Goal: Find specific page/section: Find specific page/section

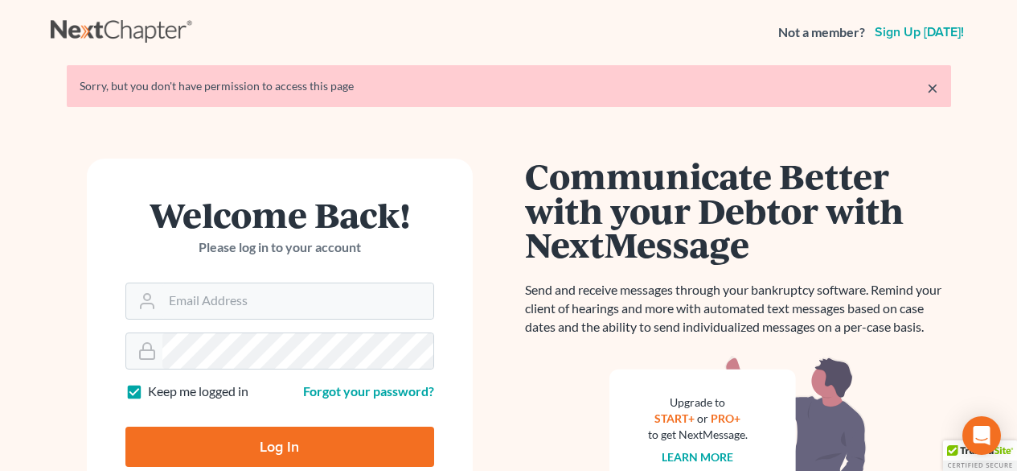
type input "[EMAIL_ADDRESS][DOMAIN_NAME]"
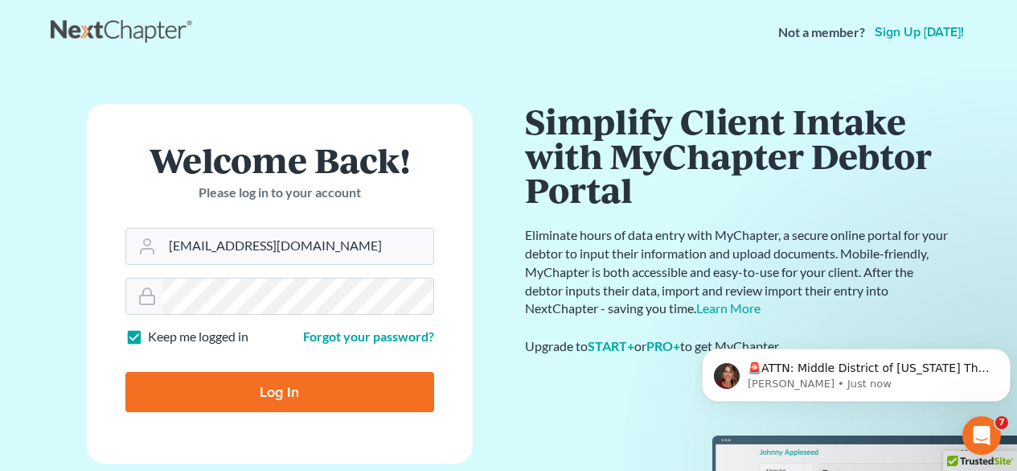
click at [255, 375] on input "Log In" at bounding box center [279, 392] width 309 height 40
type input "Thinking..."
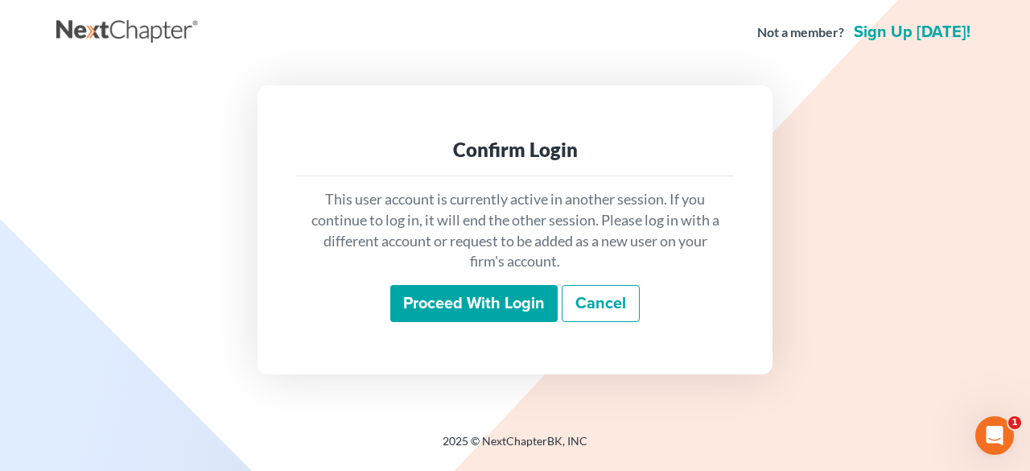
click at [446, 315] on input "Proceed with login" at bounding box center [473, 303] width 167 height 37
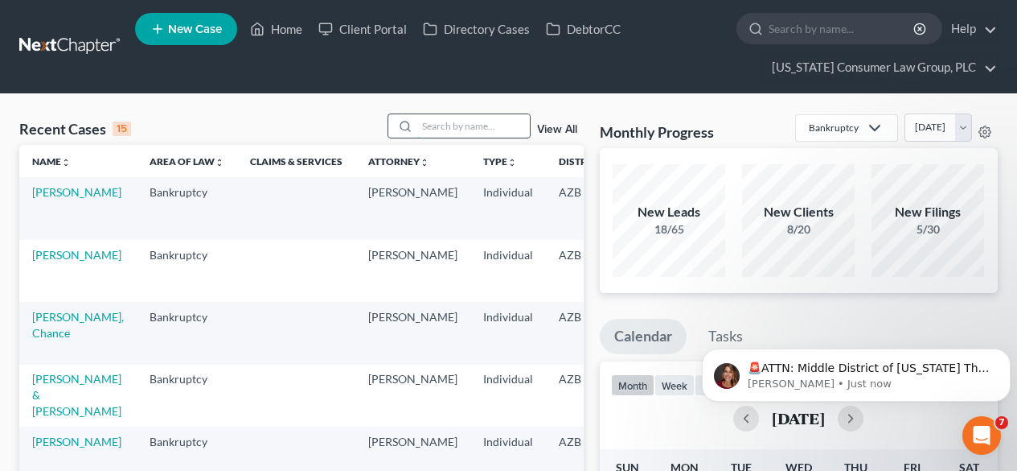
click at [465, 121] on input "search" at bounding box center [473, 125] width 113 height 23
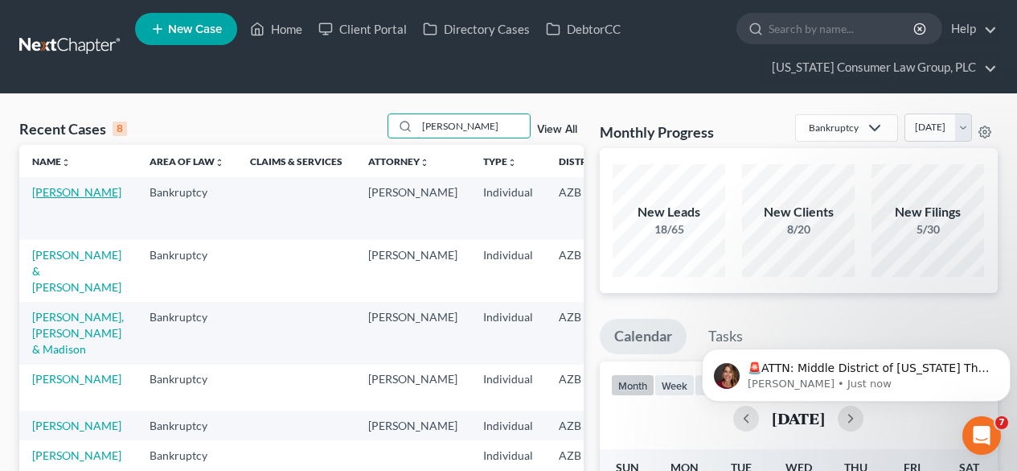
type input "kelli"
click at [42, 192] on link "[PERSON_NAME]" at bounding box center [76, 192] width 89 height 14
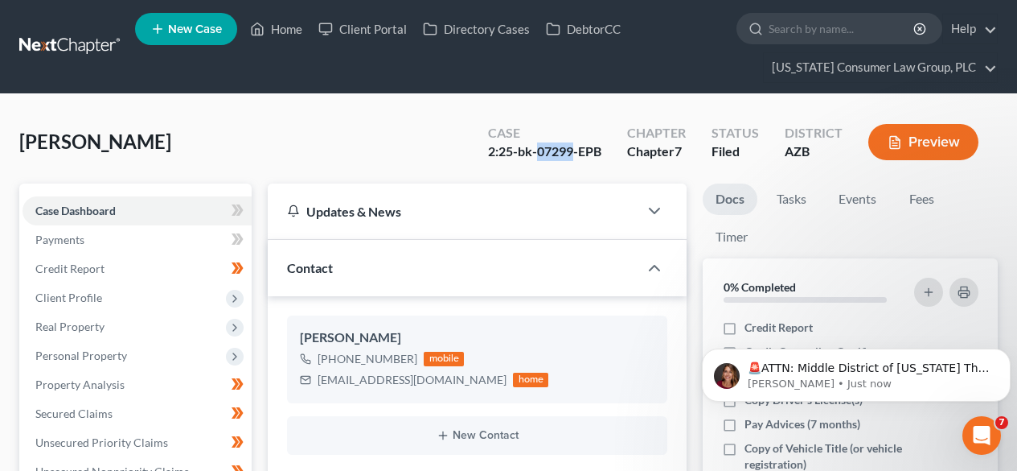
drag, startPoint x: 574, startPoint y: 152, endPoint x: 541, endPoint y: 154, distance: 33.1
click at [541, 154] on div "2:25-bk-07299-EPB" at bounding box center [544, 151] width 113 height 18
copy div "07299"
click at [99, 47] on link at bounding box center [70, 46] width 103 height 29
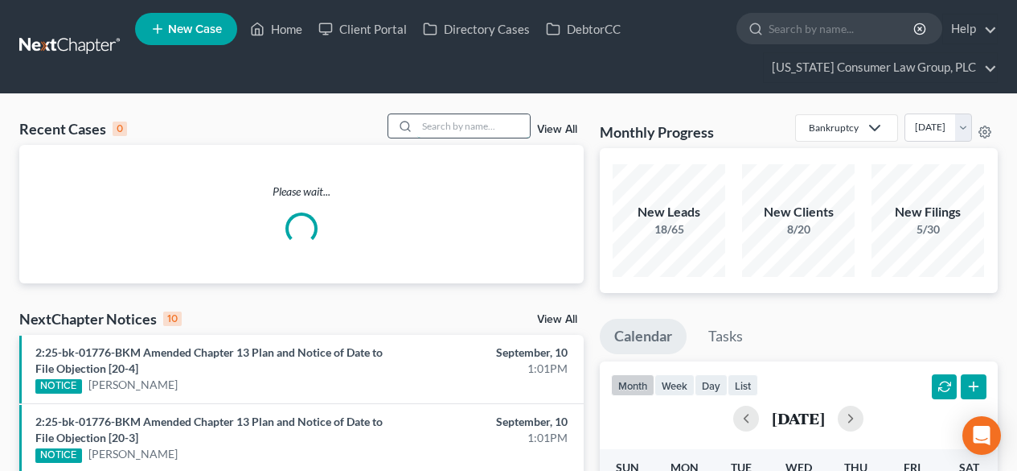
click at [475, 115] on input "search" at bounding box center [473, 125] width 113 height 23
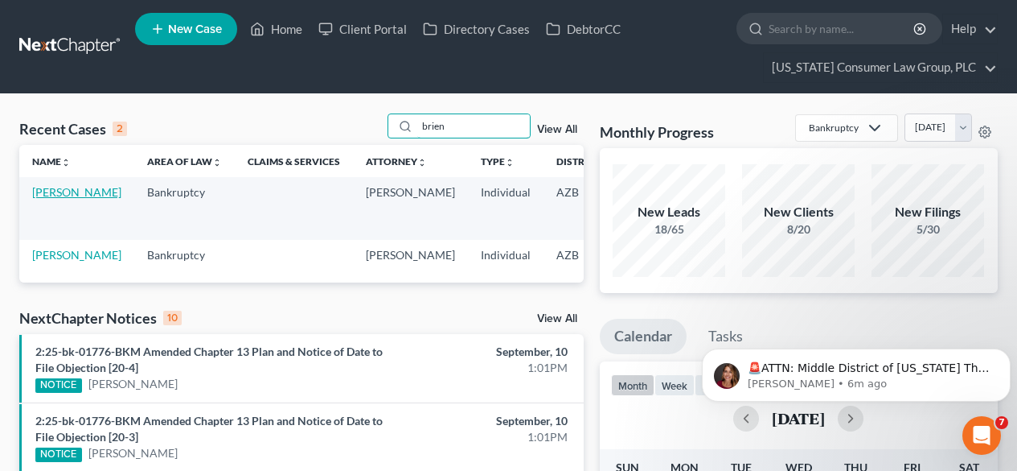
type input "brien"
click at [49, 194] on link "[PERSON_NAME]" at bounding box center [76, 192] width 89 height 14
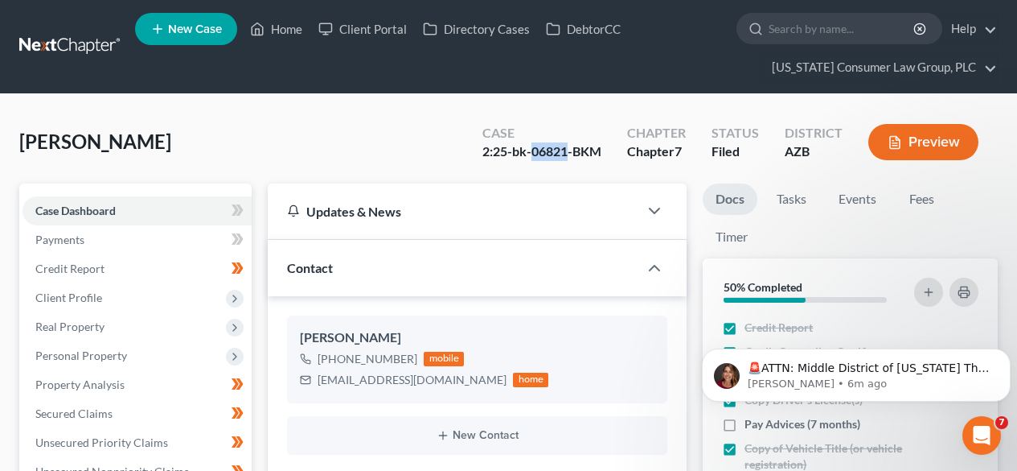
drag, startPoint x: 568, startPoint y: 149, endPoint x: 533, endPoint y: 146, distance: 34.7
click at [533, 146] on div "2:25-bk-06821-BKM" at bounding box center [542, 151] width 119 height 18
copy div "06821"
